Goal: Transaction & Acquisition: Book appointment/travel/reservation

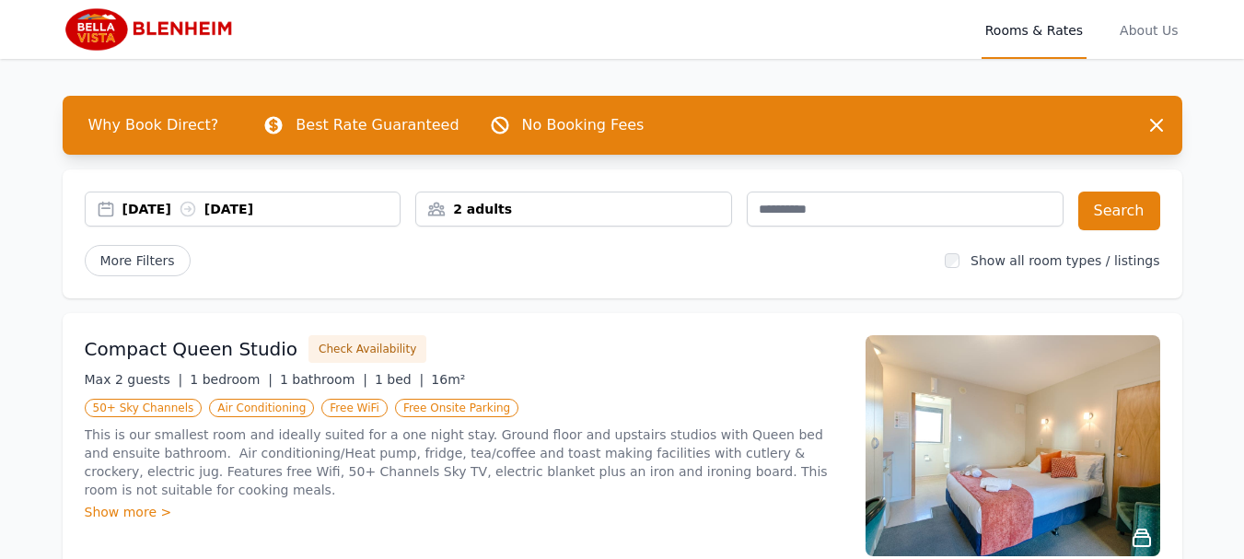
click at [114, 207] on div "[DATE] [DATE]" at bounding box center [243, 209] width 315 height 18
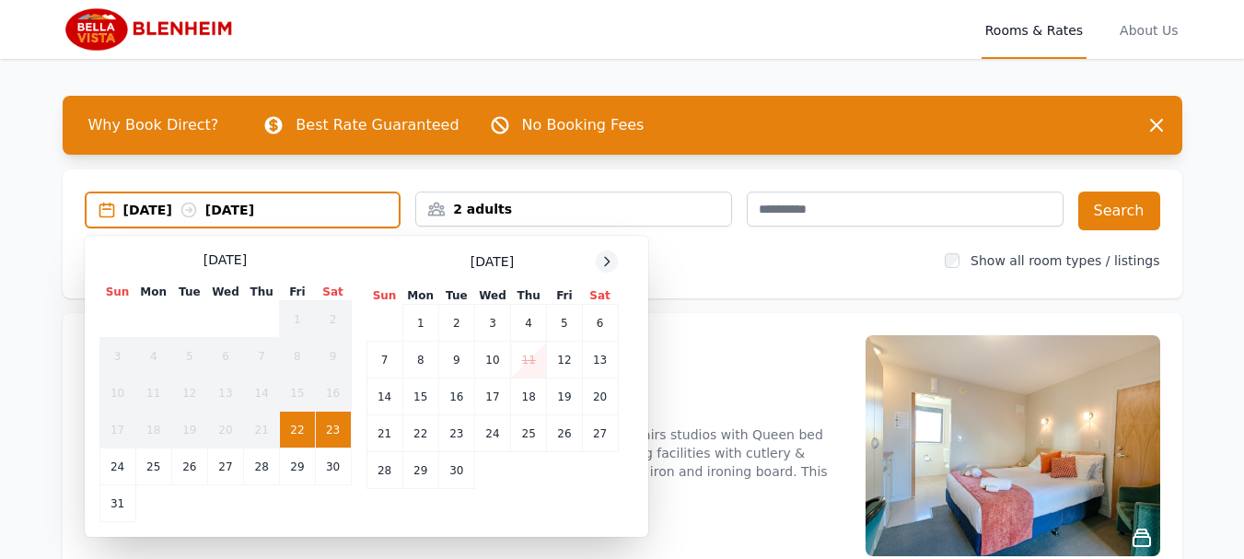
click at [604, 259] on icon at bounding box center [606, 261] width 15 height 15
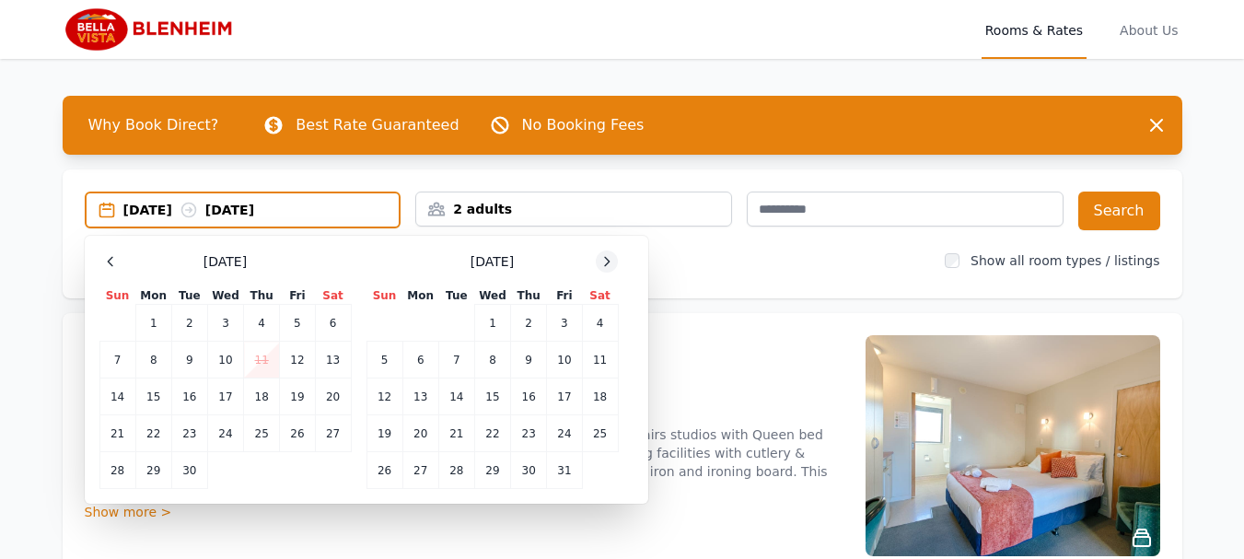
click at [604, 259] on icon at bounding box center [606, 261] width 15 height 15
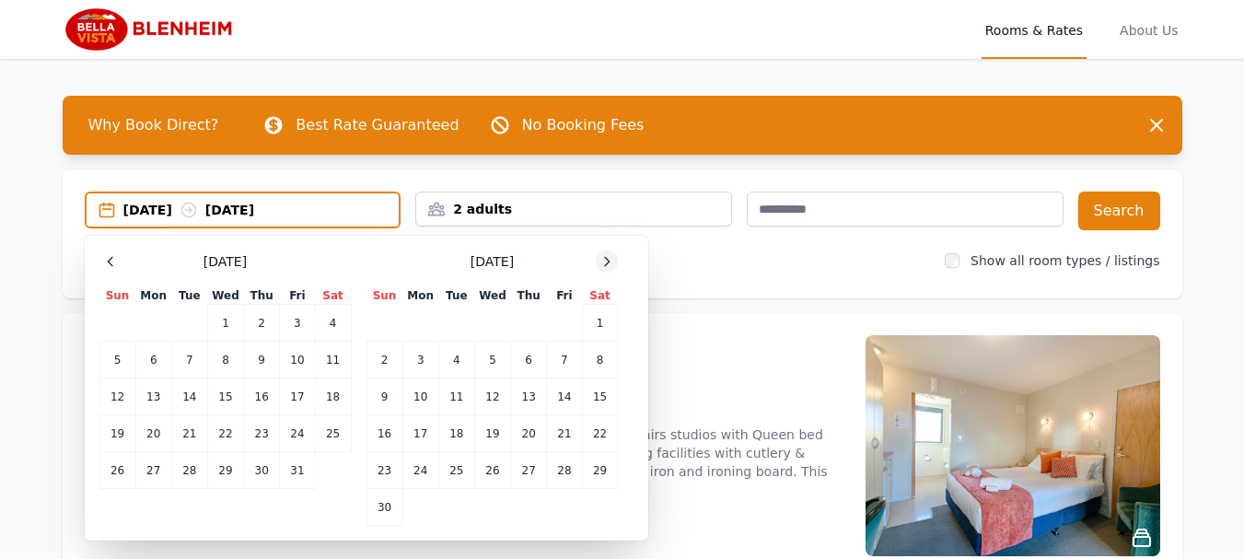
click at [604, 259] on icon at bounding box center [606, 261] width 15 height 15
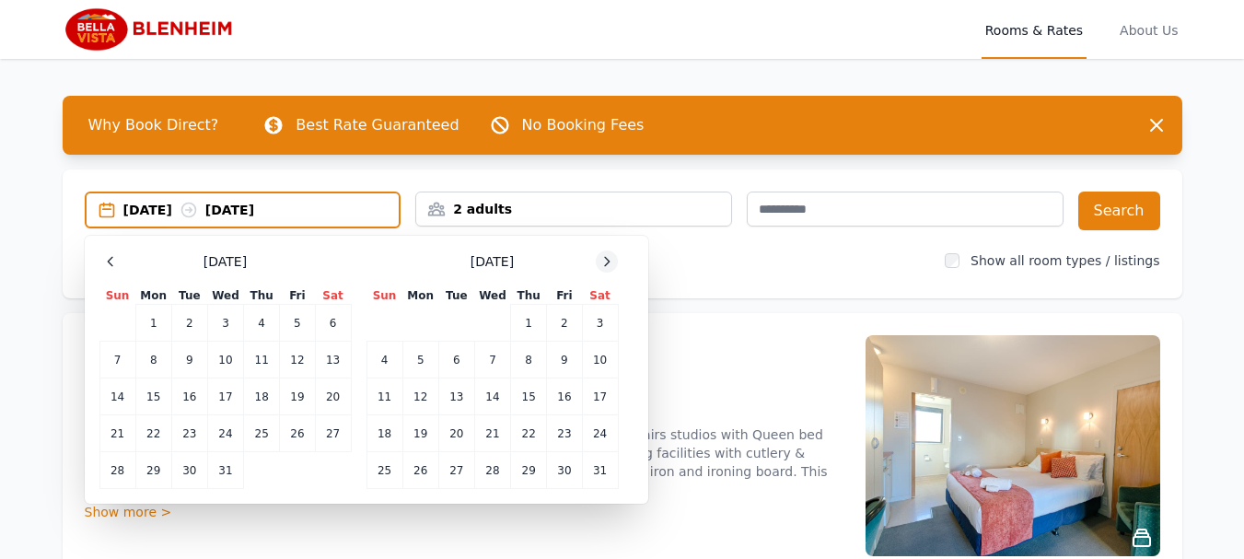
click at [604, 259] on icon at bounding box center [606, 261] width 15 height 15
click at [604, 258] on icon at bounding box center [606, 261] width 15 height 15
click at [387, 468] on td "29" at bounding box center [384, 470] width 36 height 37
click at [607, 261] on icon at bounding box center [606, 261] width 15 height 15
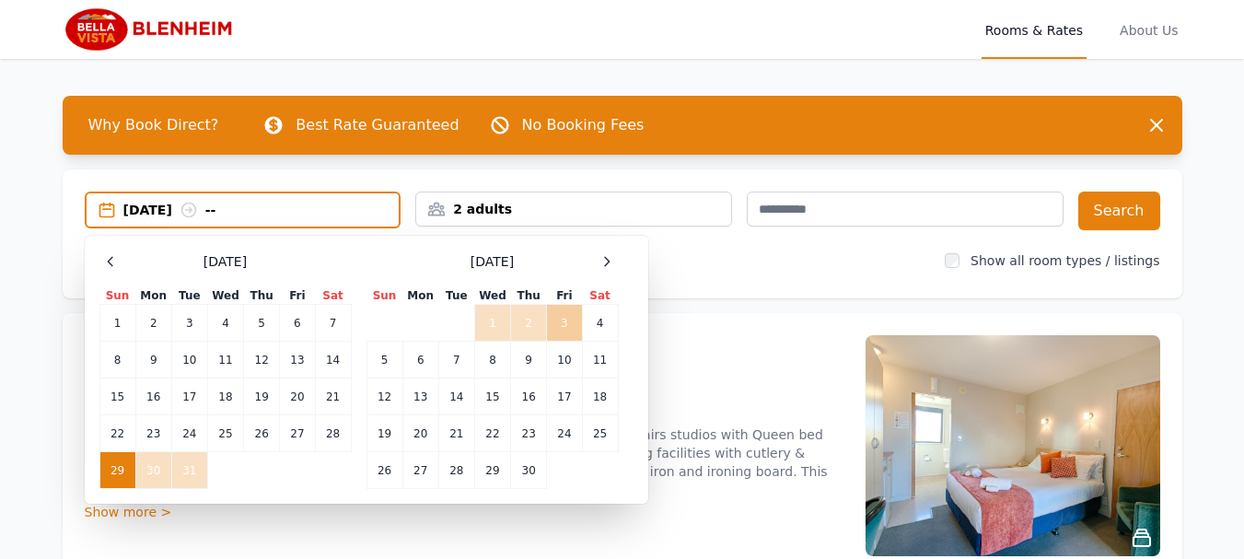
click at [568, 321] on td "3" at bounding box center [564, 323] width 35 height 37
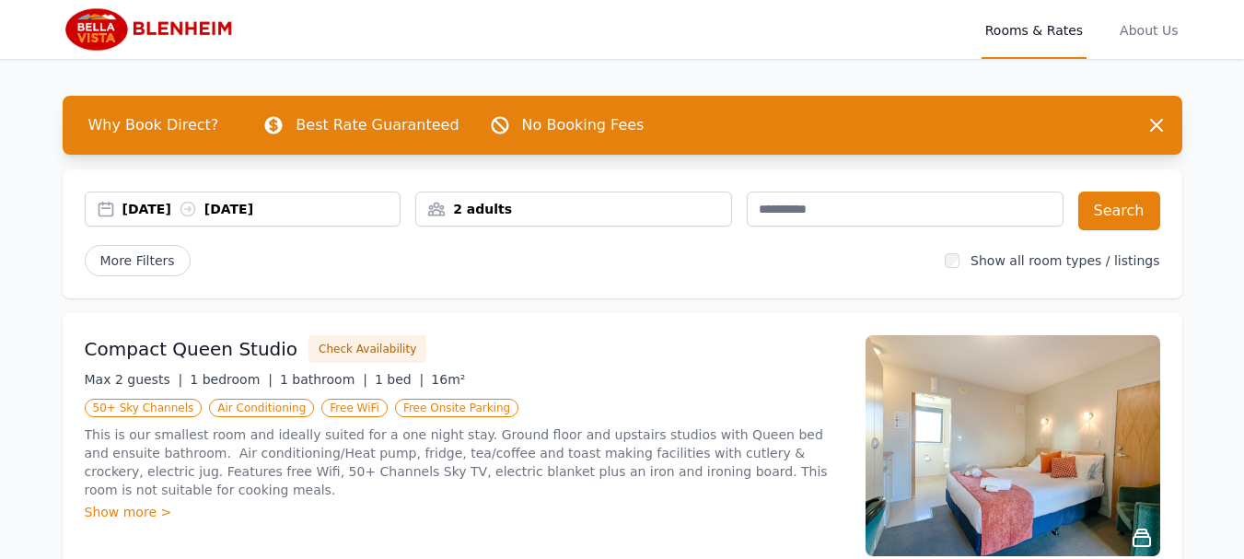
click at [537, 205] on div "2 adults" at bounding box center [573, 209] width 315 height 18
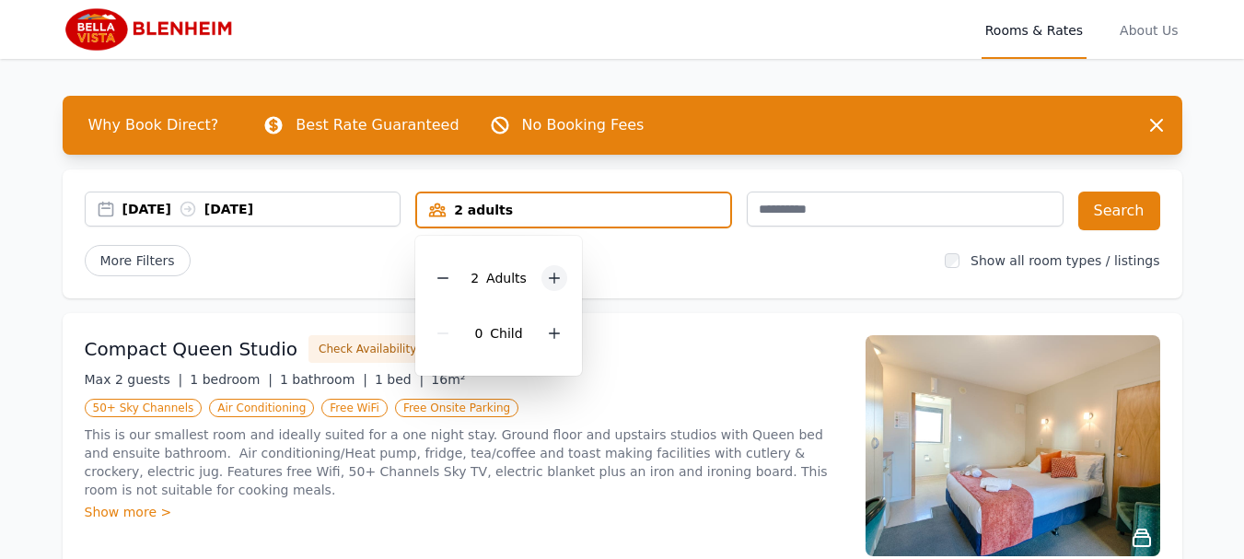
click at [543, 273] on div at bounding box center [554, 278] width 26 height 26
click at [1109, 215] on button "Search" at bounding box center [1119, 210] width 82 height 39
